Goal: Task Accomplishment & Management: Complete application form

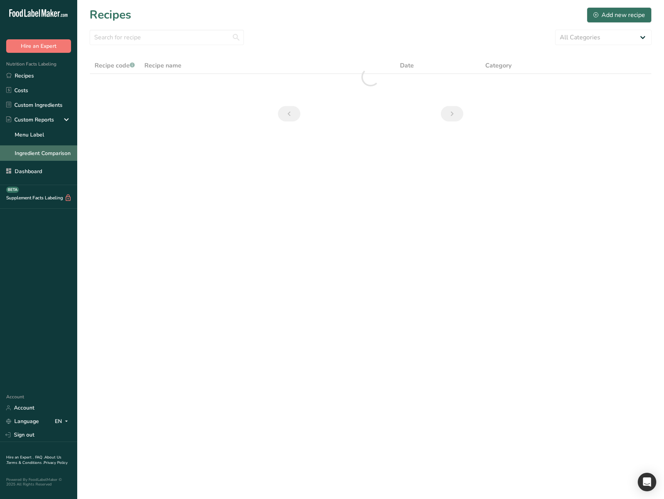
click at [42, 157] on link "Ingredient Comparison" at bounding box center [38, 152] width 77 height 15
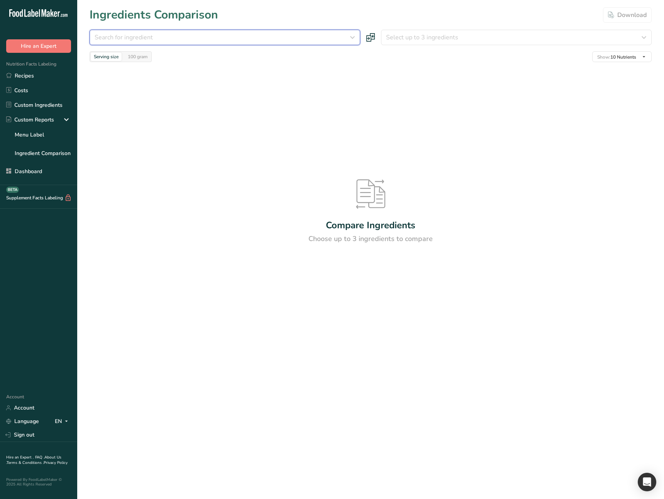
click at [181, 36] on div "Search for ingredient" at bounding box center [223, 37] width 256 height 9
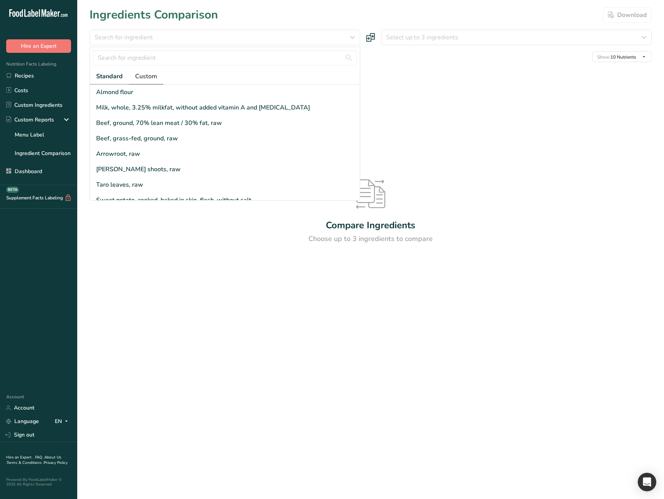
click at [154, 74] on span "Custom" at bounding box center [146, 76] width 22 height 9
click at [112, 76] on span "Standard" at bounding box center [109, 76] width 26 height 9
click at [145, 108] on div "Milk, whole, 3.25% milkfat, without added vitamin A and vitamin D" at bounding box center [203, 107] width 214 height 9
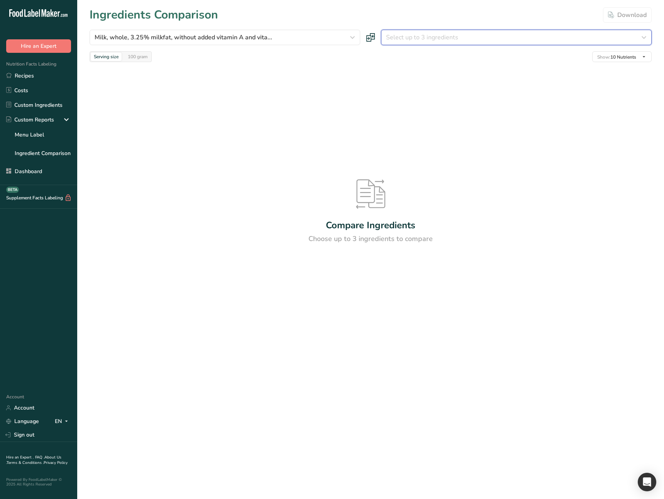
click at [422, 43] on button "Select up to 3 ingredients" at bounding box center [516, 37] width 270 height 15
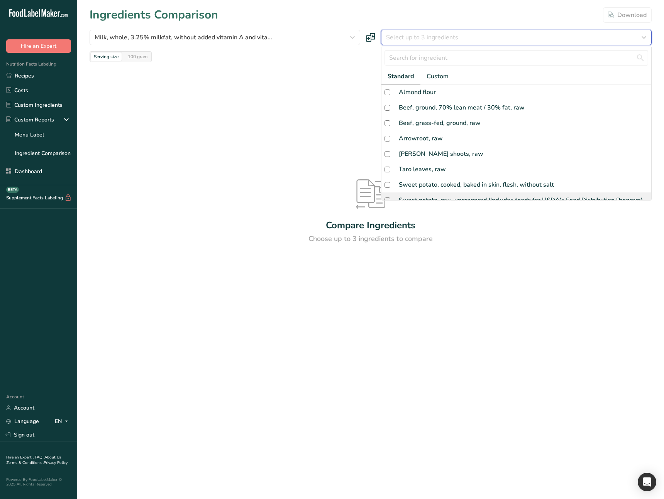
scroll to position [192, 0]
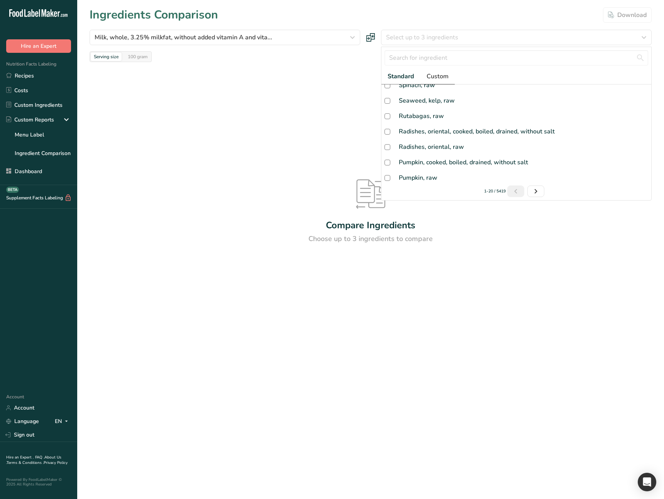
click at [435, 79] on span "Custom" at bounding box center [437, 76] width 22 height 9
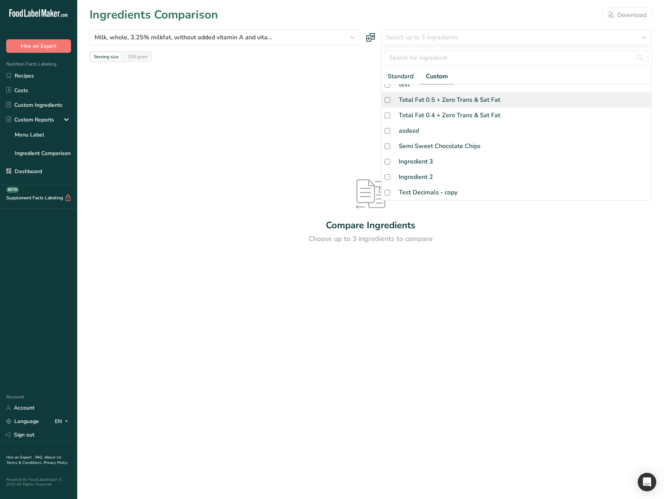
scroll to position [0, 0]
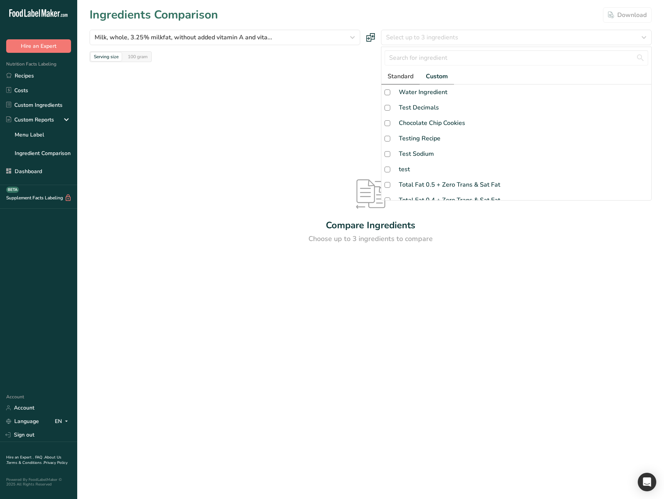
click at [409, 78] on span "Standard" at bounding box center [400, 76] width 26 height 9
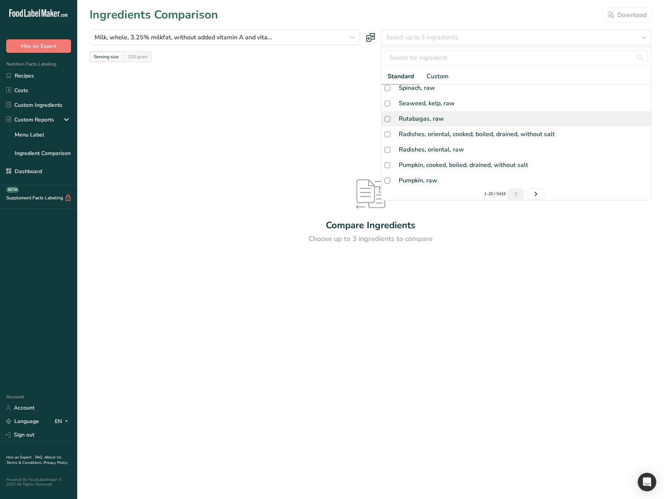
scroll to position [192, 0]
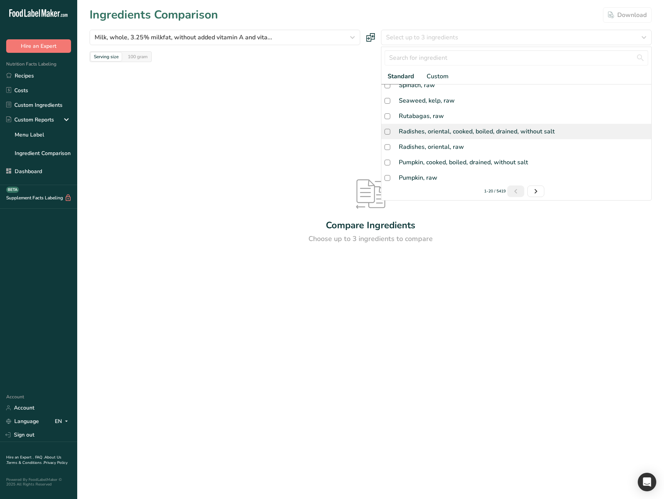
click at [433, 137] on div "Radishes, oriental, cooked, boiled, drained, without salt" at bounding box center [516, 131] width 270 height 15
checkbox input "true"
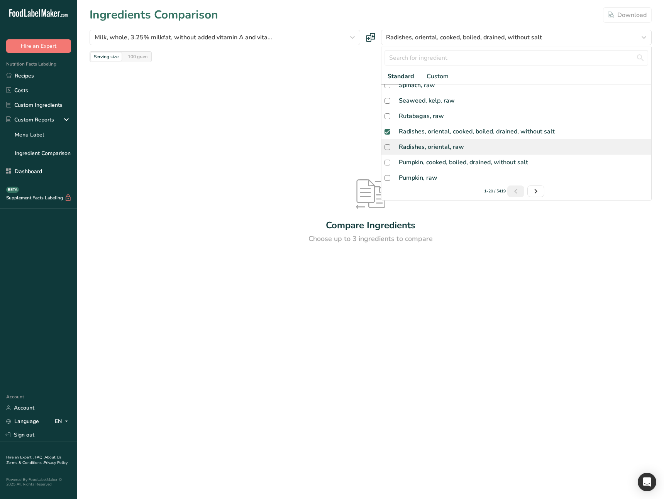
click at [433, 147] on div "Radishes, oriental, raw" at bounding box center [431, 146] width 65 height 9
checkbox input "true"
click at [436, 76] on span "Custom" at bounding box center [437, 76] width 22 height 9
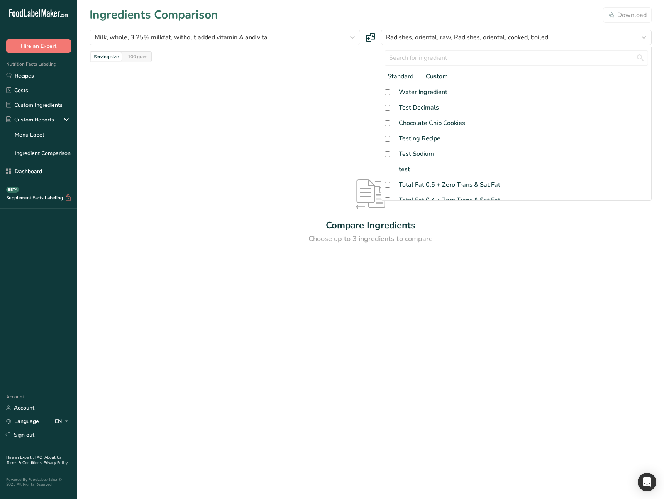
scroll to position [100, 0]
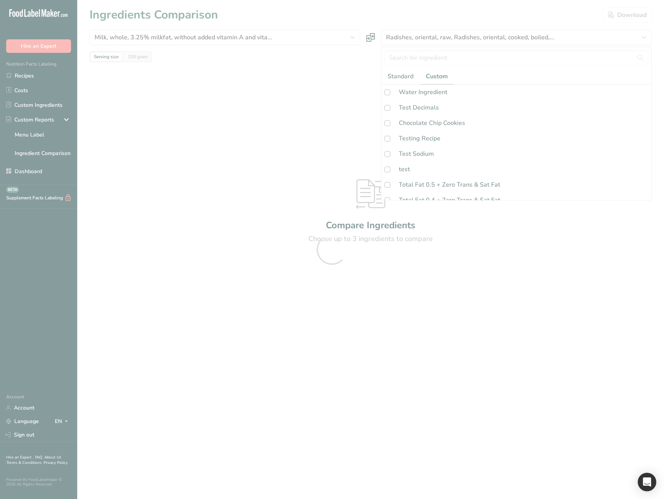
click at [416, 123] on div at bounding box center [332, 249] width 664 height 499
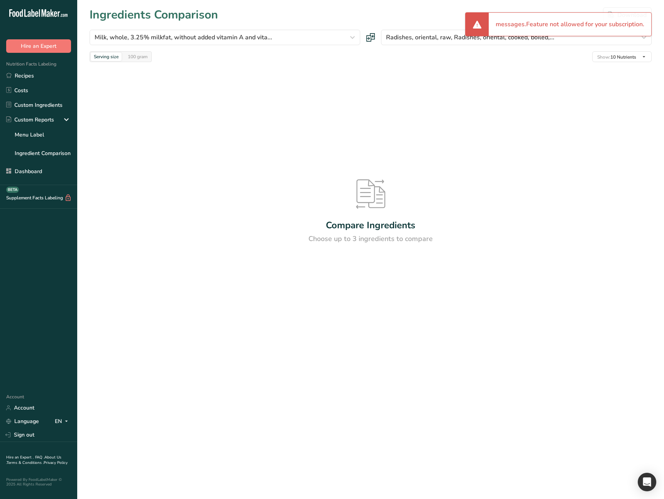
click at [422, 117] on div "Compare Ingredients Choose up to 3 ingredients to compare" at bounding box center [371, 211] width 562 height 299
click at [427, 39] on span "Radishes, oriental, raw, Radishes, oriental, cooked, boiled,..." at bounding box center [470, 37] width 168 height 9
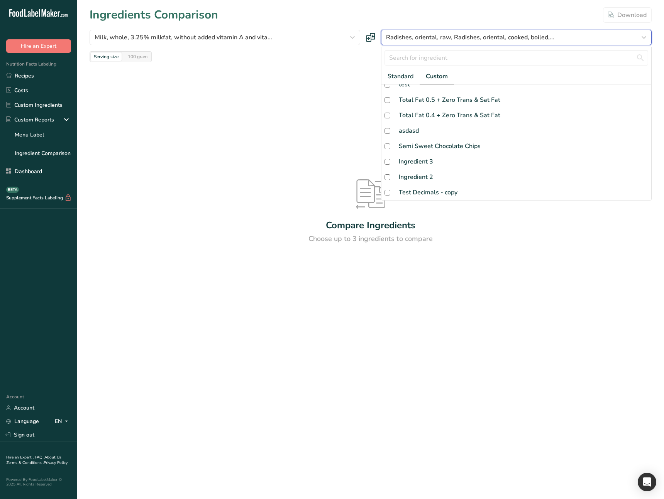
scroll to position [0, 0]
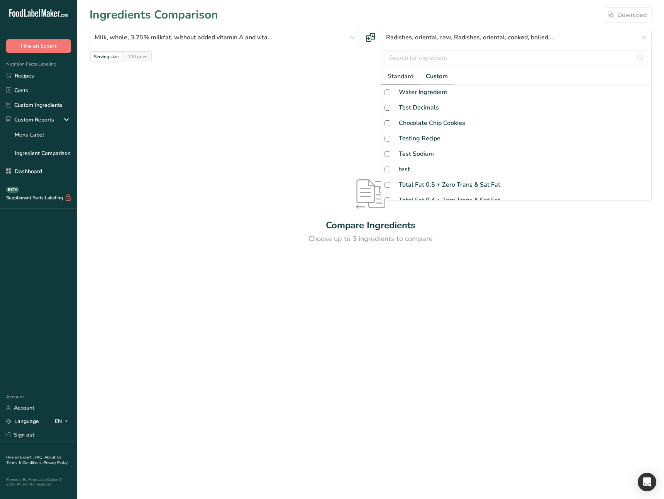
click at [403, 76] on span "Standard" at bounding box center [400, 76] width 26 height 9
click at [434, 79] on span "Custom" at bounding box center [437, 76] width 22 height 9
click at [421, 147] on div "Test Sodium" at bounding box center [516, 153] width 270 height 15
checkbox input "true"
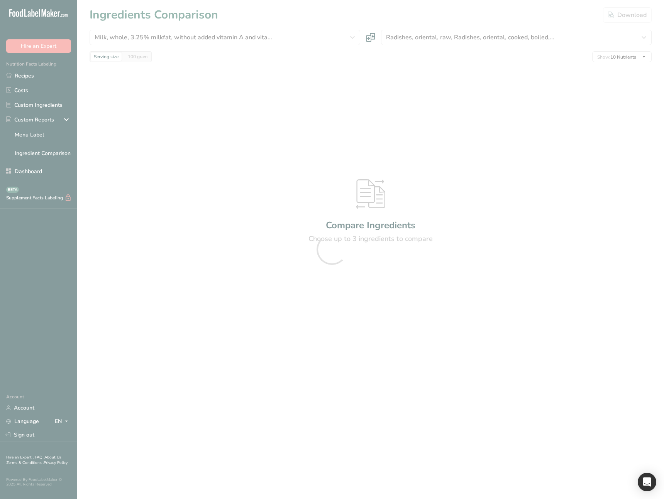
click at [429, 39] on div at bounding box center [332, 249] width 664 height 499
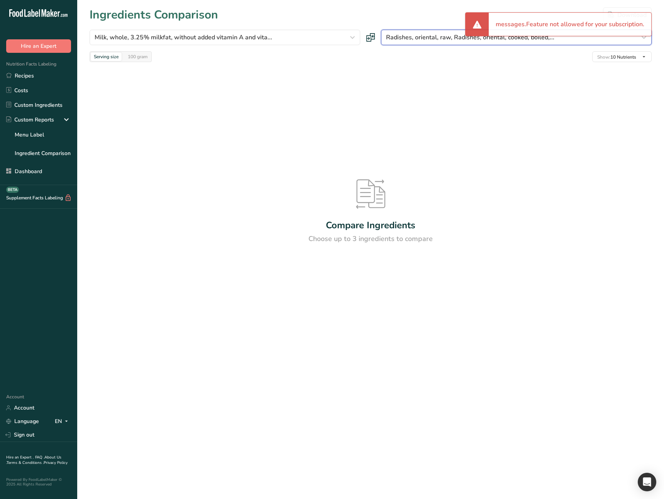
click at [433, 36] on span "Radishes, oriental, raw, Radishes, oriental, cooked, boiled,..." at bounding box center [470, 37] width 168 height 9
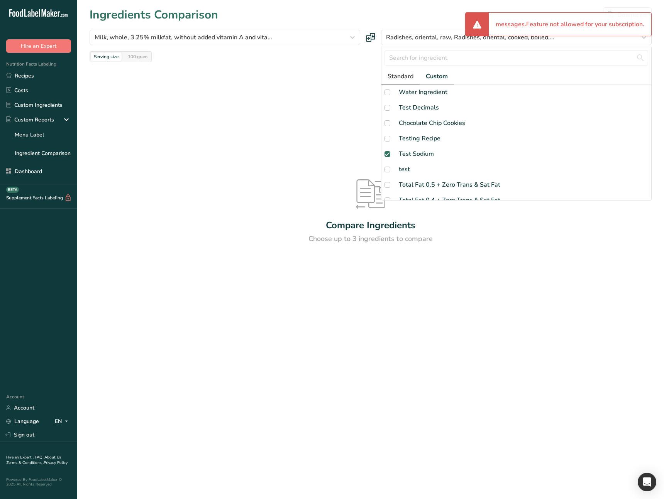
click at [405, 73] on span "Standard" at bounding box center [400, 76] width 26 height 9
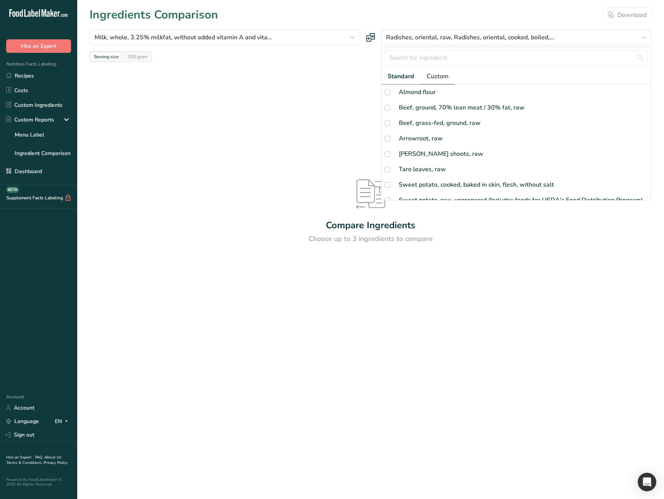
click at [435, 79] on span "Custom" at bounding box center [437, 76] width 22 height 9
click at [289, 159] on div "Compare Ingredients Choose up to 3 ingredients to compare" at bounding box center [371, 211] width 562 height 299
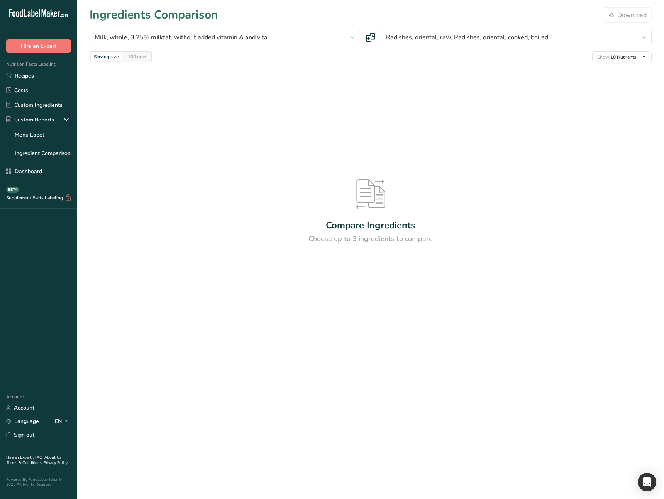
click at [282, 293] on div "Compare Ingredients Choose up to 3 ingredients to compare" at bounding box center [371, 211] width 562 height 299
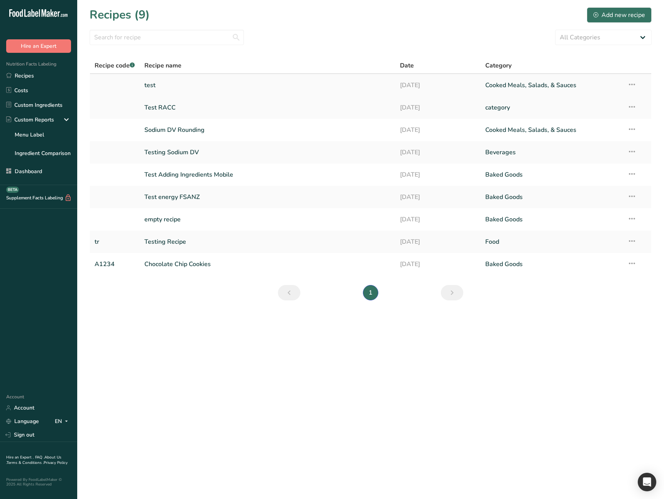
click at [181, 91] on link "test" at bounding box center [267, 85] width 247 height 16
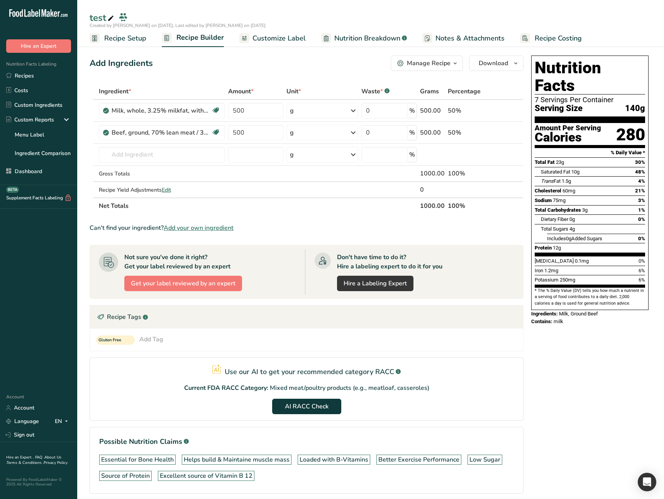
click at [143, 34] on span "Recipe Setup" at bounding box center [125, 38] width 42 height 10
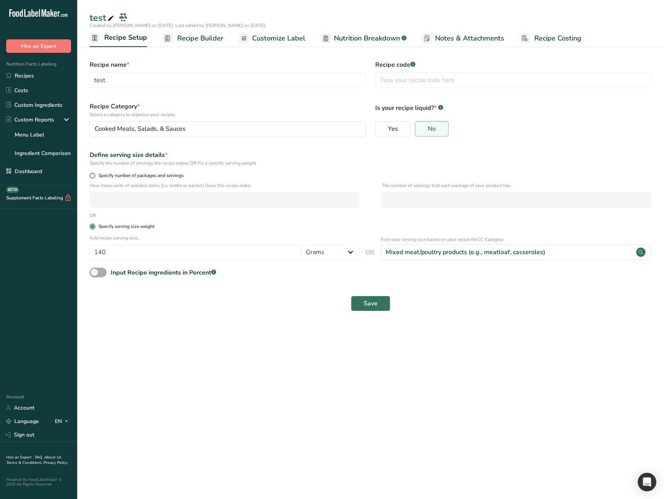
click at [98, 274] on span at bounding box center [98, 273] width 17 height 10
click at [95, 274] on input "Input Recipe ingredients in Percent .a-a{fill:#347362;}.b-a{fill:#fff;}" at bounding box center [92, 272] width 5 height 5
checkbox input "true"
click at [199, 358] on main "test Created by Ahmad Ibrahim on 2025-08-13, Last edited by Ahmad Ibrahim on 20…" at bounding box center [332, 249] width 664 height 499
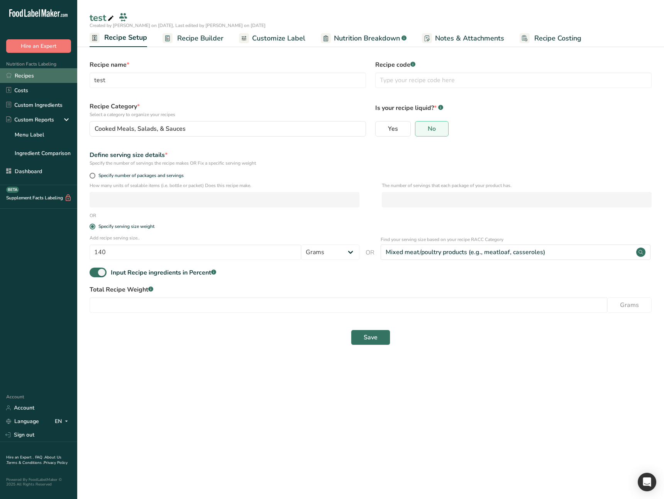
click at [52, 78] on link "Recipes" at bounding box center [38, 75] width 77 height 15
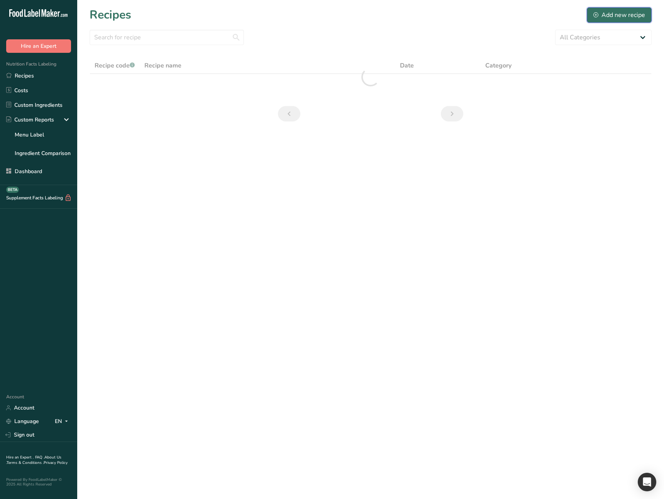
click at [605, 18] on div "Add new recipe" at bounding box center [619, 14] width 52 height 9
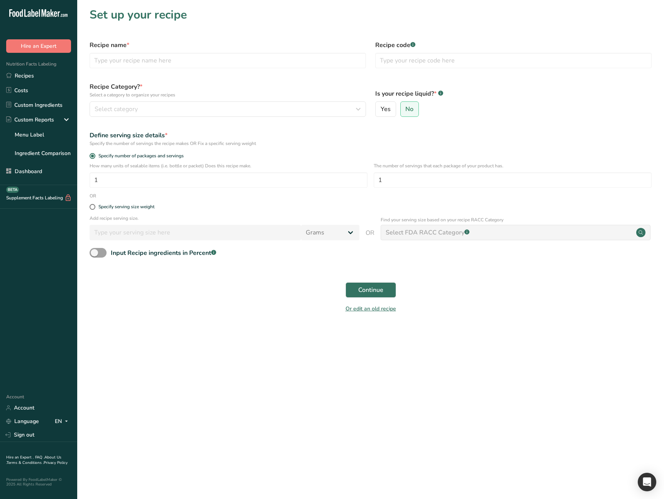
click at [210, 372] on main "Set up your recipe Recipe name * Recipe code .a-a{fill:#347362;}.b-a{fill:#fff;…" at bounding box center [332, 249] width 664 height 499
click at [371, 64] on div "Recipe code .a-a{fill:#347362;}.b-a{fill:#fff;}" at bounding box center [513, 54] width 286 height 37
click at [305, 361] on main "Set up your recipe Recipe name * Recipe code .a-a{fill:#347362;}.b-a{fill:#fff;…" at bounding box center [332, 249] width 664 height 499
click at [241, 377] on main "Set up your recipe Recipe name * Recipe code .a-a{fill:#347362;}.b-a{fill:#fff;…" at bounding box center [332, 249] width 664 height 499
click at [175, 406] on main "Set up your recipe Recipe name * Recipe code .a-a{fill:#347362;}.b-a{fill:#fff;…" at bounding box center [332, 249] width 664 height 499
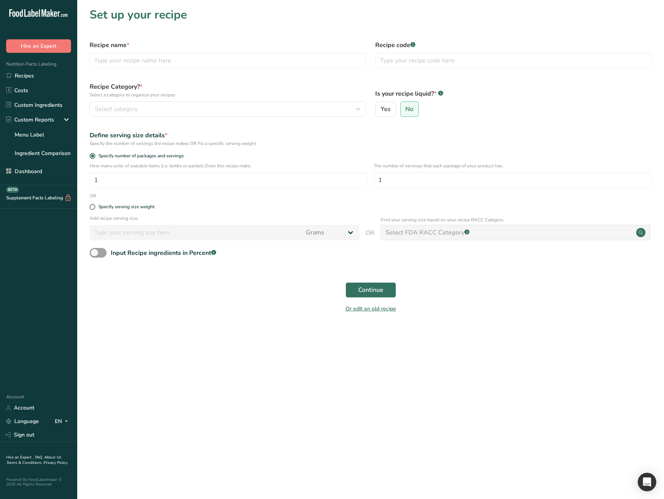
click at [189, 360] on main "Set up your recipe Recipe name * Recipe code .a-a{fill:#347362;}.b-a{fill:#fff;…" at bounding box center [332, 249] width 664 height 499
click at [130, 421] on main "Set up your recipe Recipe name * Recipe code .a-a{fill:#347362;}.b-a{fill:#fff;…" at bounding box center [332, 249] width 664 height 499
click at [199, 396] on main "Set up your recipe Recipe name * Recipe code .a-a{fill:#347362;}.b-a{fill:#fff;…" at bounding box center [332, 249] width 664 height 499
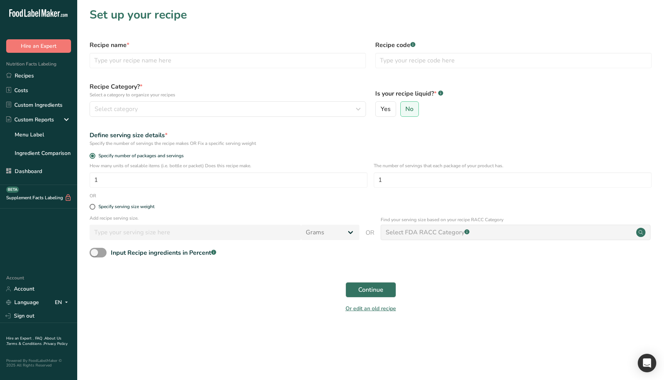
click at [504, 314] on div "Or edit an old recipe" at bounding box center [370, 309] width 571 height 15
click at [468, 300] on div "Continue" at bounding box center [370, 290] width 571 height 25
click at [247, 287] on div "Continue" at bounding box center [370, 290] width 571 height 25
